Goal: Information Seeking & Learning: Stay updated

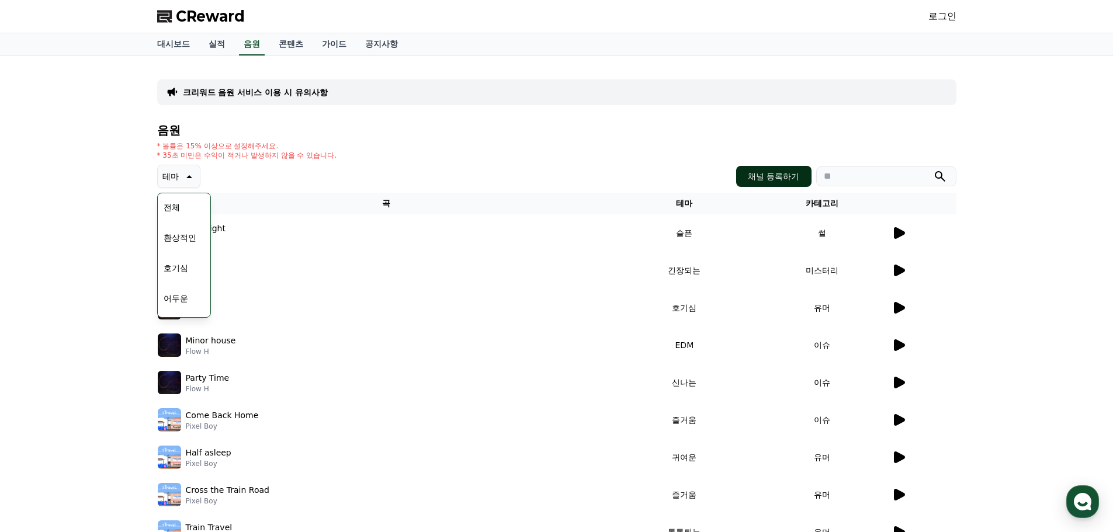
click at [764, 179] on button "채널 등록하기" at bounding box center [773, 176] width 75 height 21
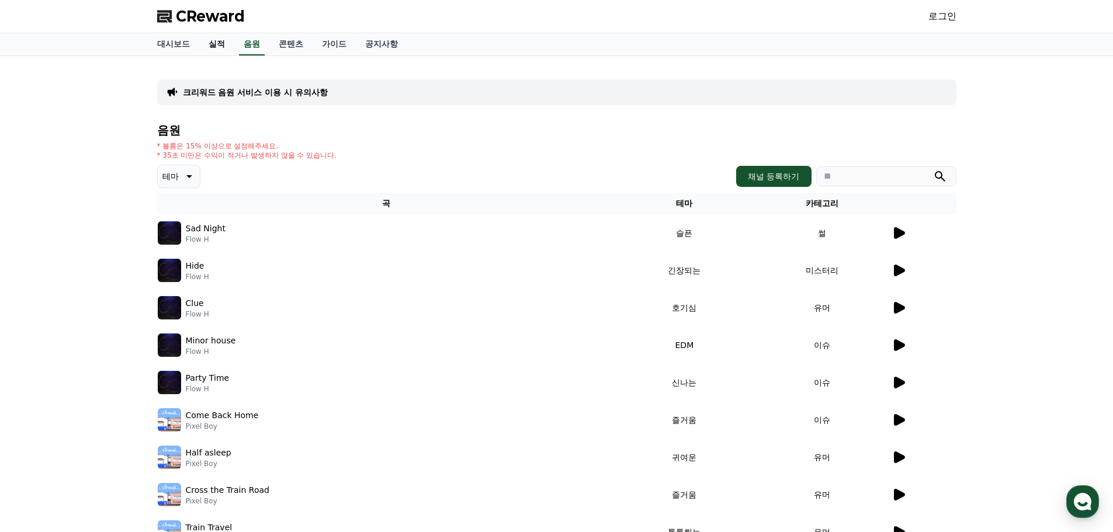
click at [214, 44] on link "실적" at bounding box center [216, 44] width 35 height 22
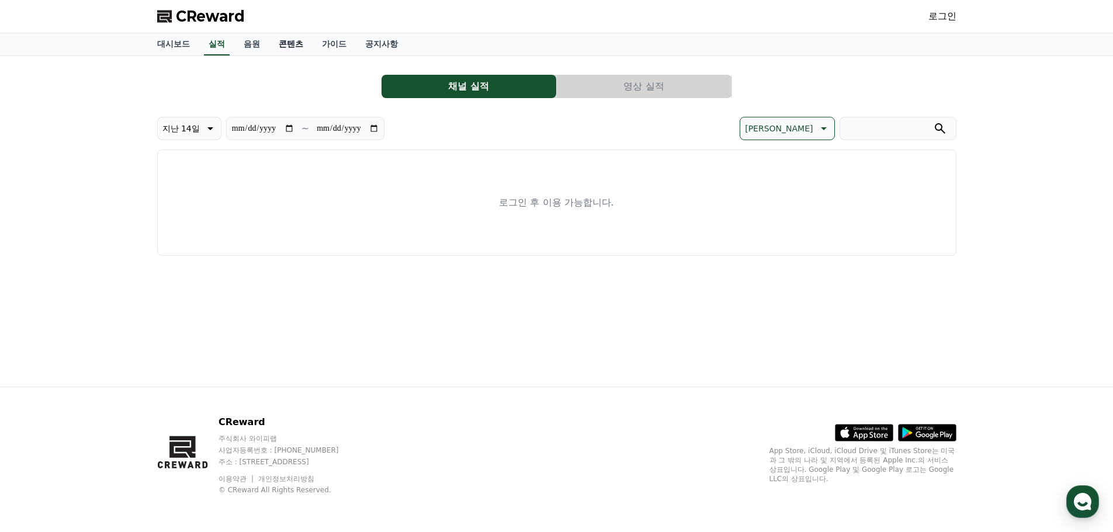
click at [288, 44] on link "콘텐츠" at bounding box center [290, 44] width 43 height 22
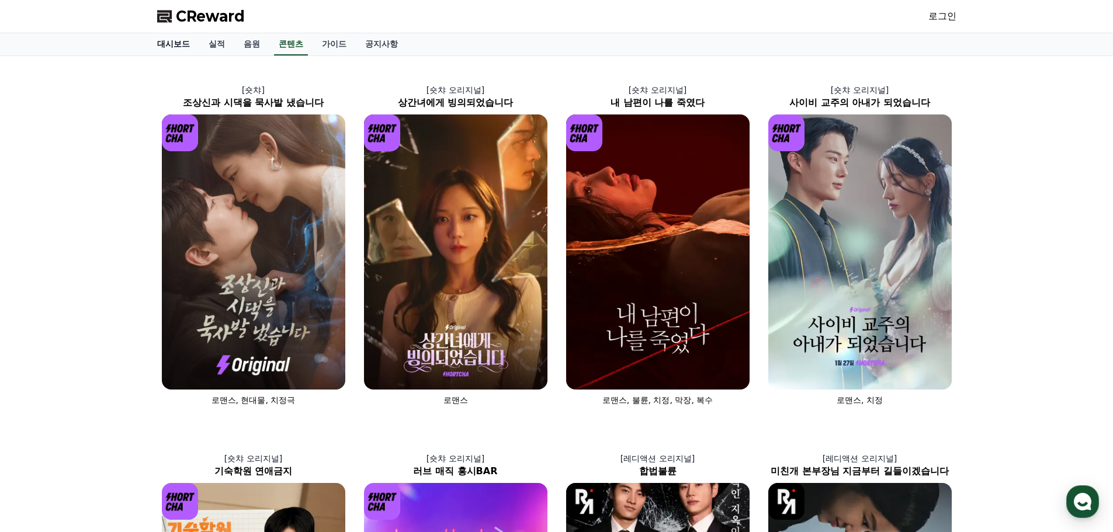
click at [175, 39] on link "대시보드" at bounding box center [173, 44] width 51 height 22
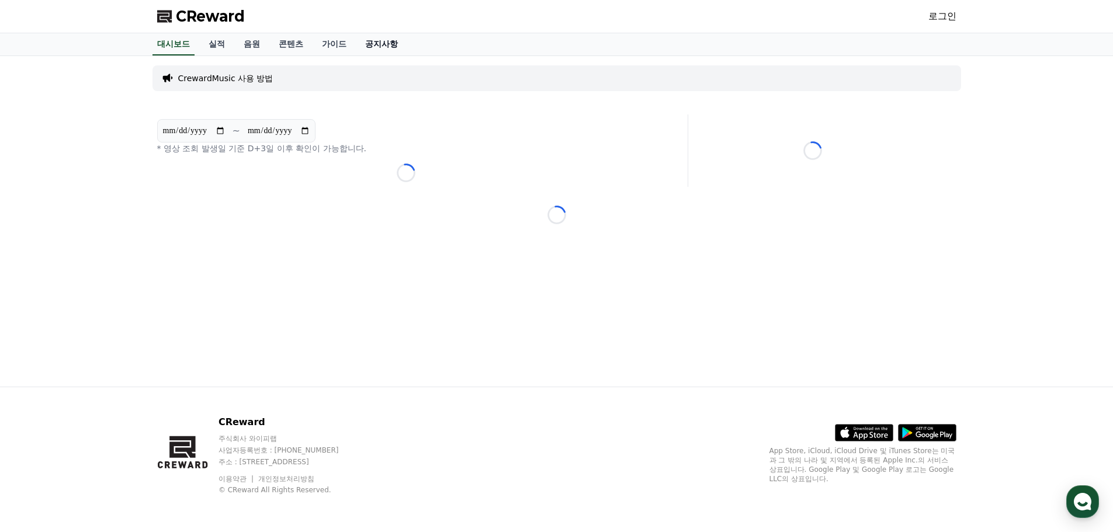
click at [381, 46] on link "공지사항" at bounding box center [381, 44] width 51 height 22
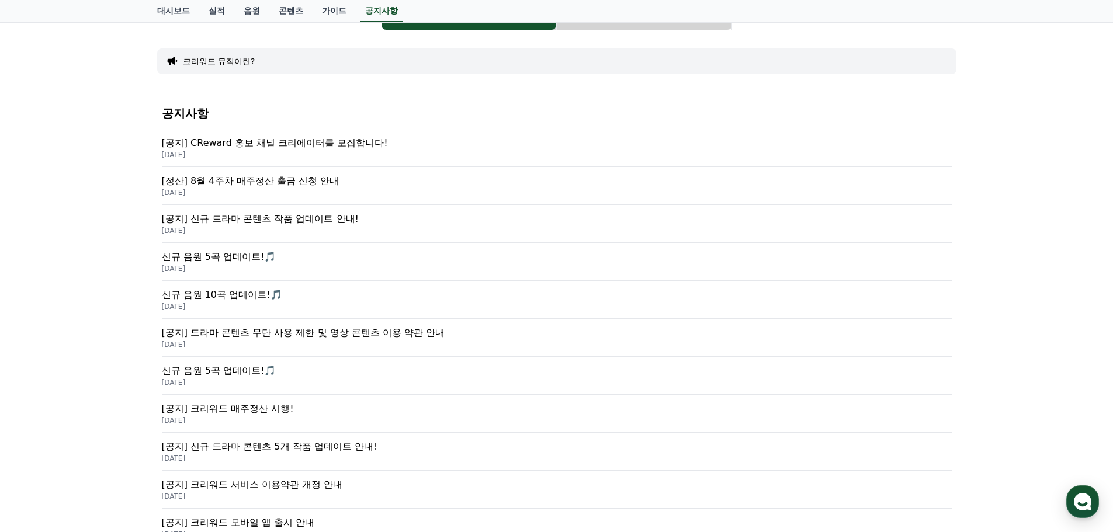
scroll to position [58, 0]
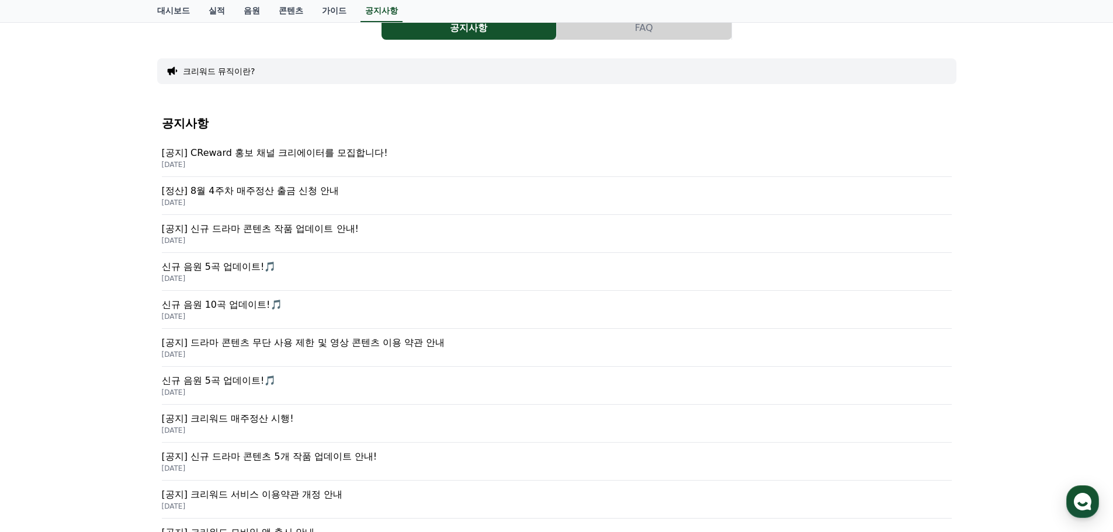
click at [204, 268] on p "신규 음원 5곡 업데이트!🎵" at bounding box center [557, 267] width 790 height 14
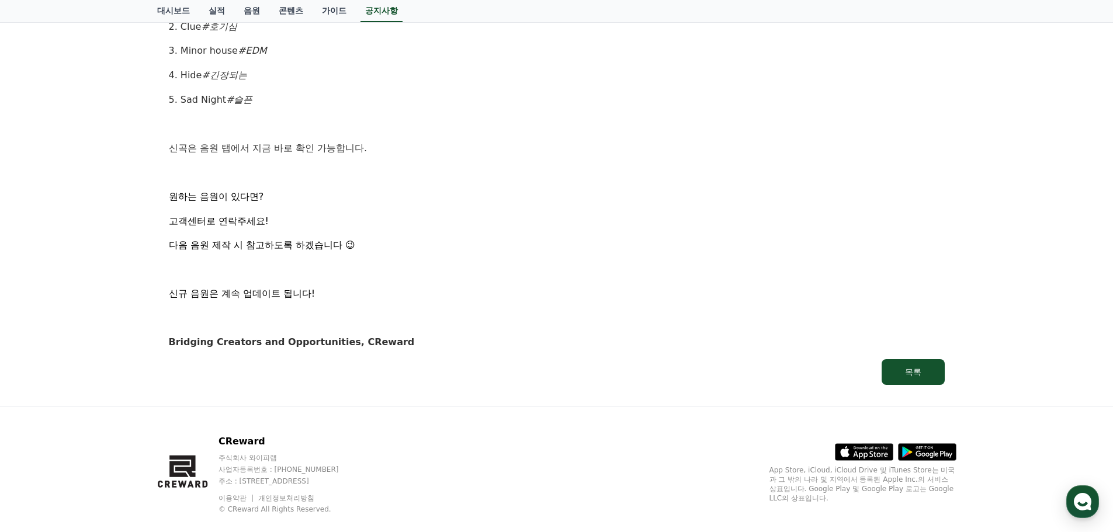
scroll to position [639, 0]
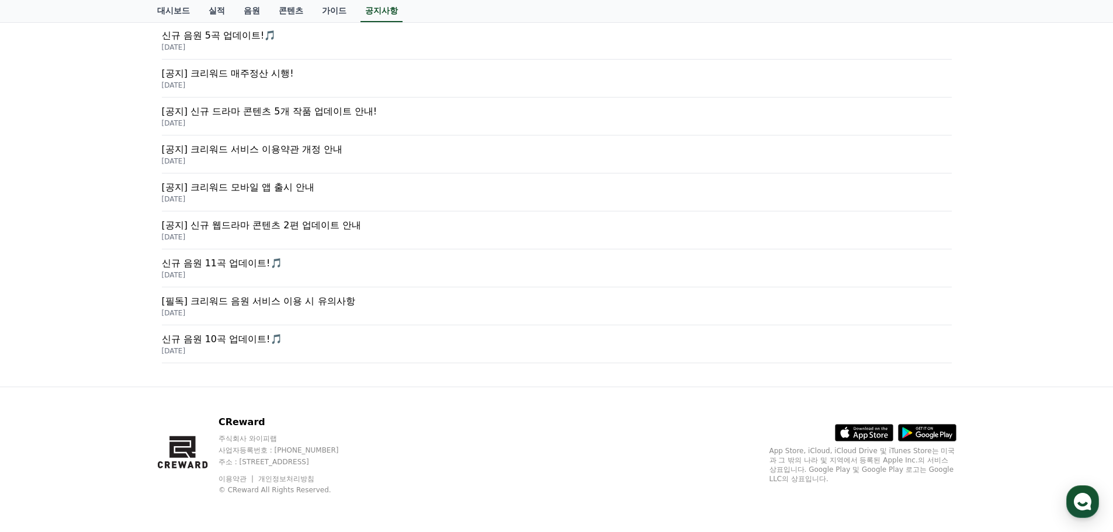
scroll to position [58, 0]
